Goal: Transaction & Acquisition: Obtain resource

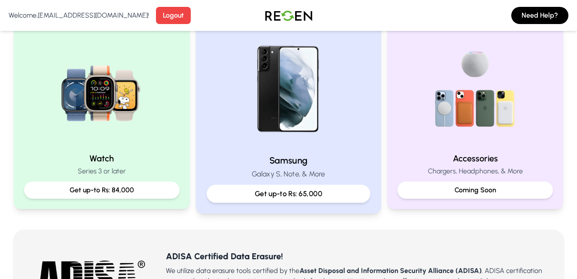
scroll to position [401, 0]
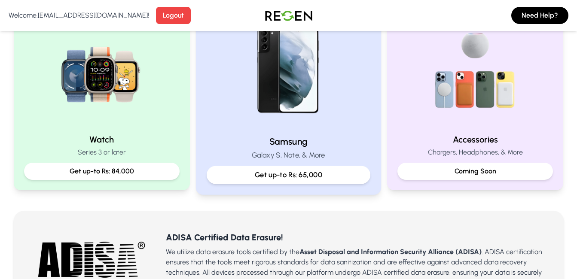
click at [311, 181] on div "Get up-to Rs: 65,000" at bounding box center [289, 175] width 164 height 18
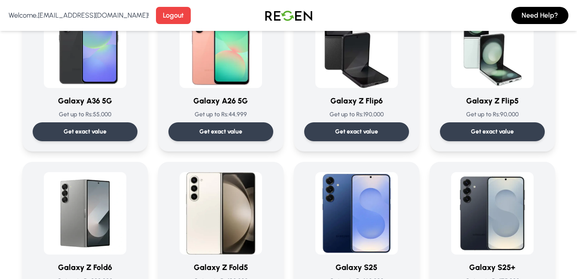
scroll to position [1204, 0]
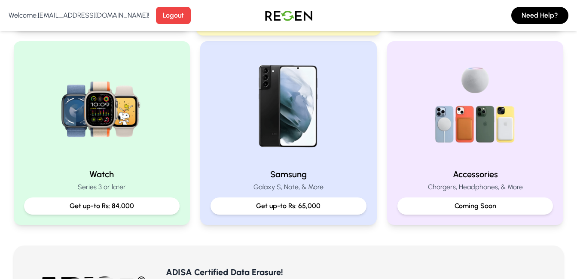
scroll to position [401, 0]
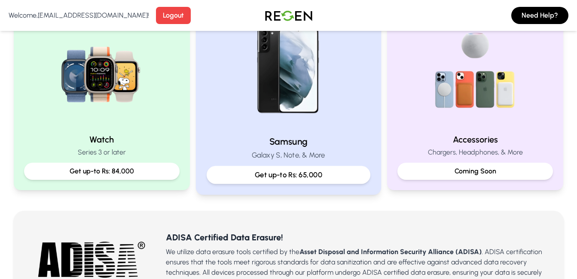
click at [319, 176] on p "Get up-to Rs: 65,000" at bounding box center [288, 175] width 149 height 11
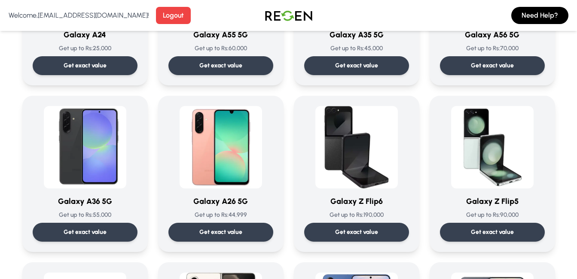
scroll to position [1304, 0]
